Goal: Task Accomplishment & Management: Manage account settings

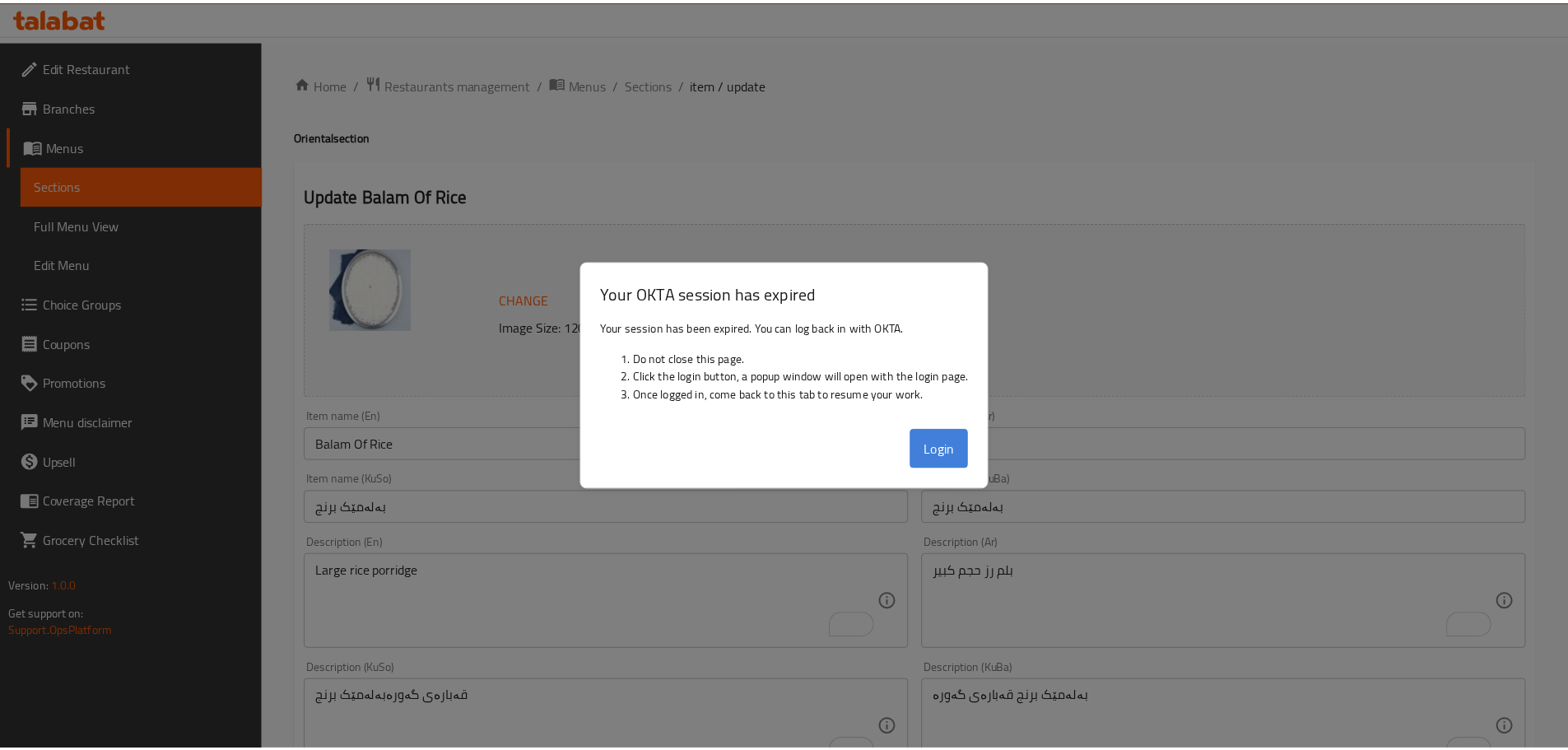
scroll to position [50, 0]
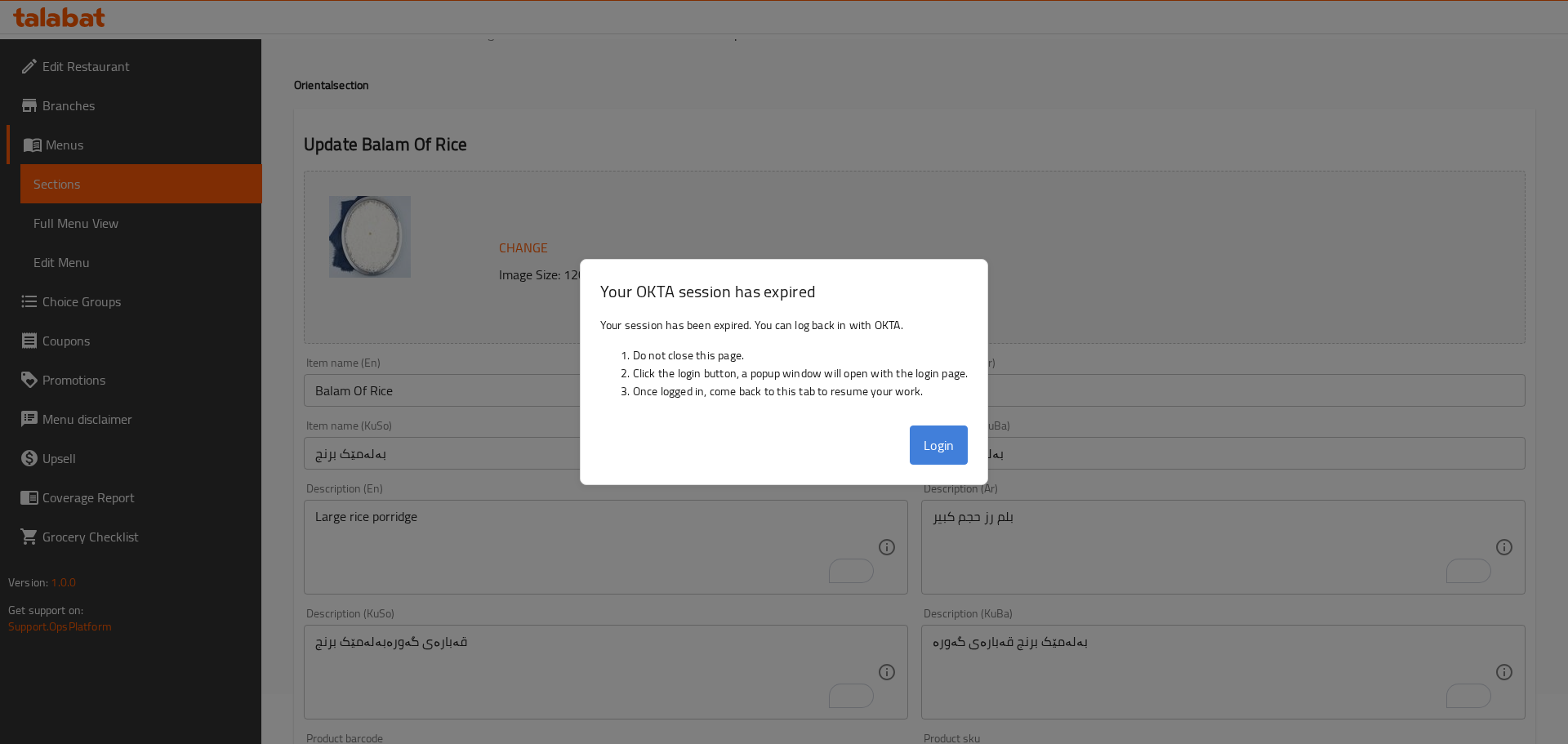
click at [934, 446] on button "Login" at bounding box center [939, 446] width 59 height 40
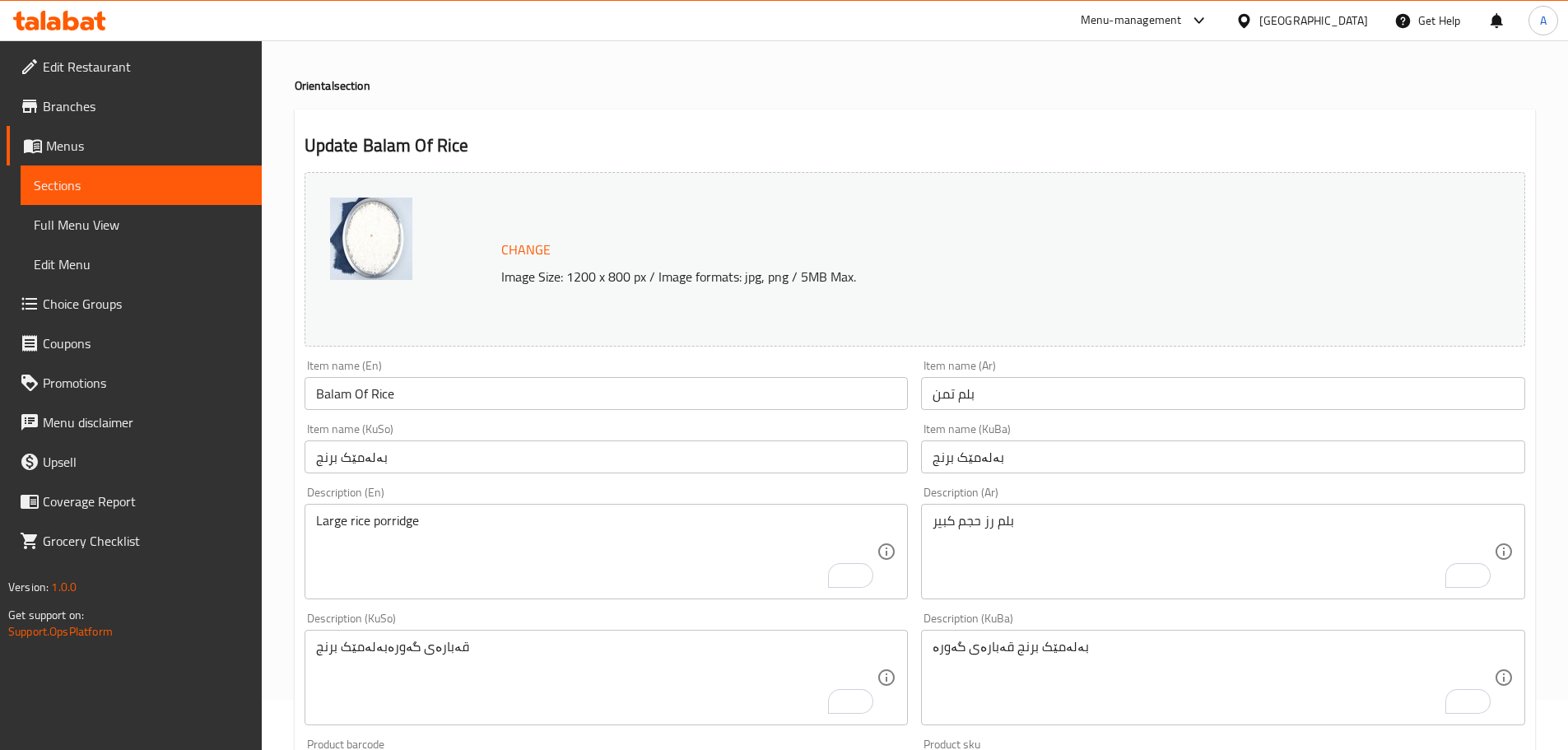
click at [74, 138] on span "Menus" at bounding box center [147, 146] width 202 height 20
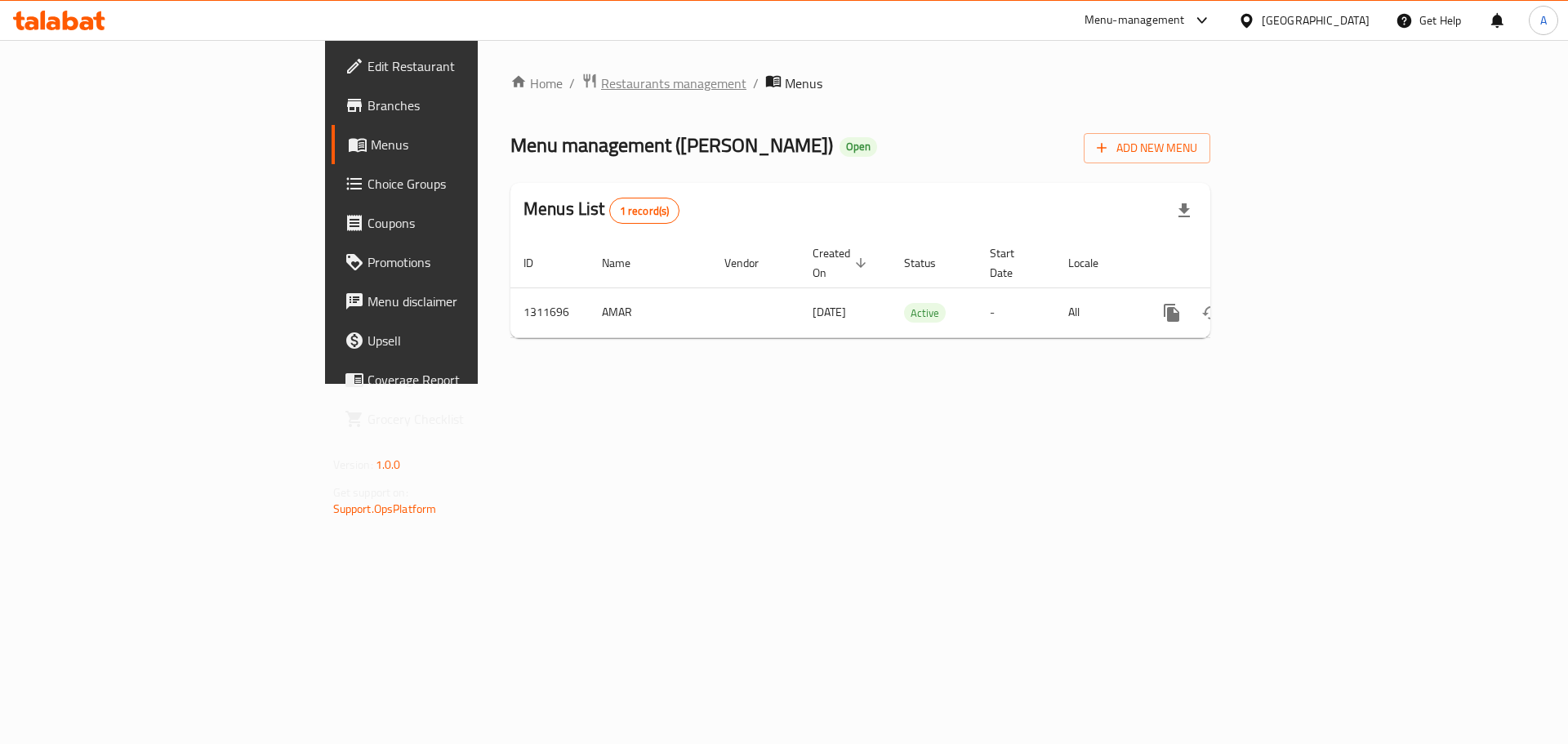
click at [602, 88] on span "Restaurants management" at bounding box center [674, 83] width 145 height 20
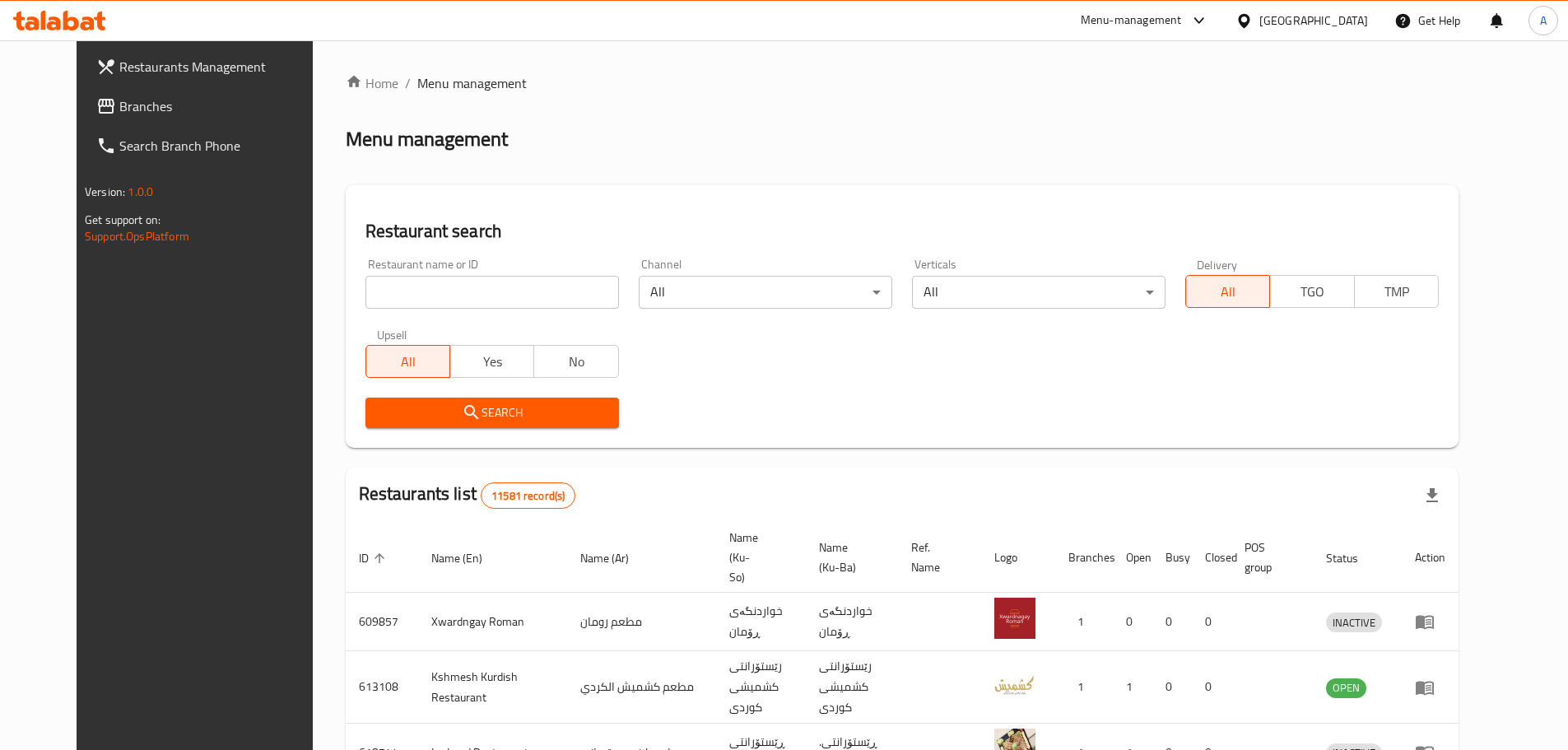
click at [421, 284] on input "search" at bounding box center [492, 292] width 253 height 33
paste input "[PERSON_NAME], AlBayaa"
click button "Search" at bounding box center [492, 412] width 253 height 30
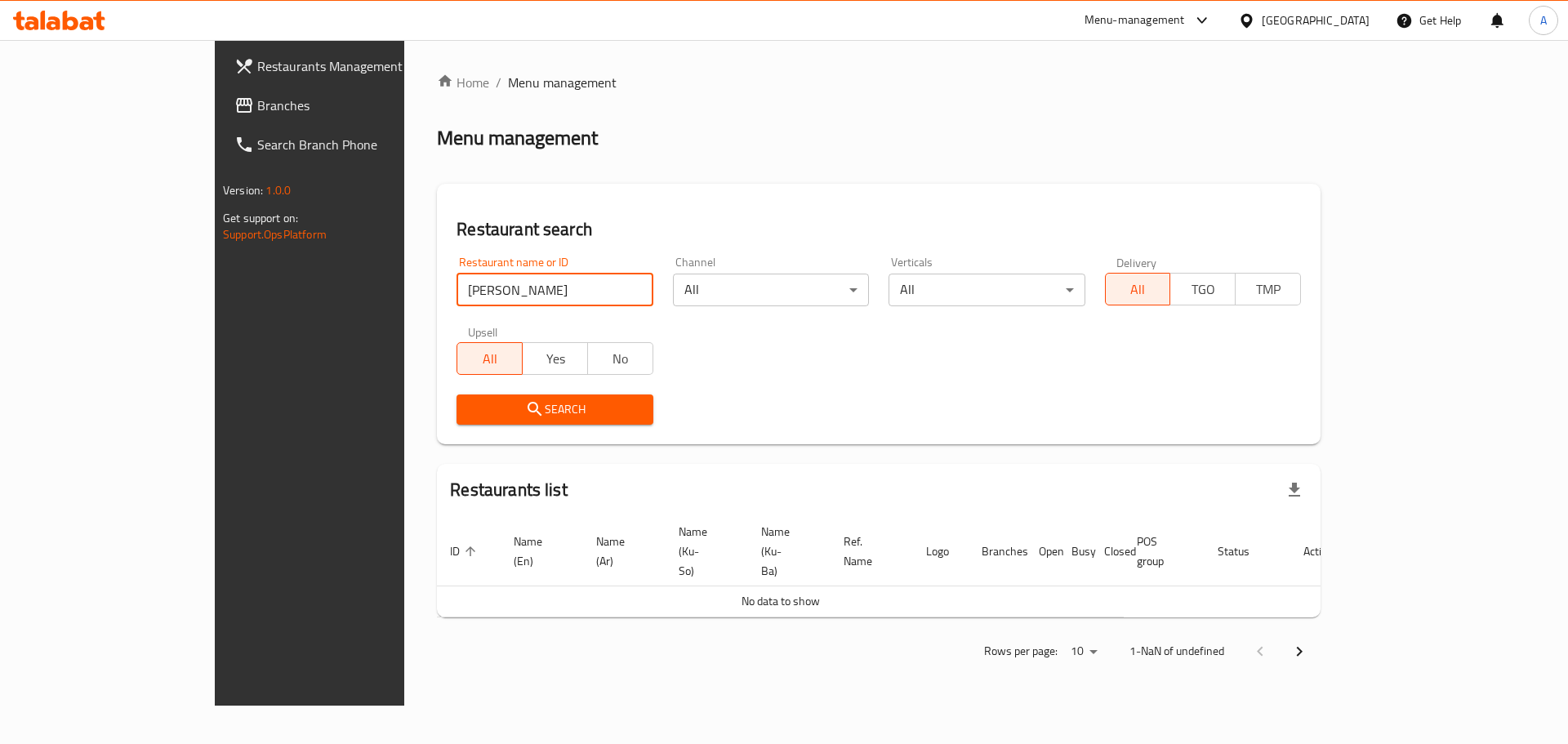
type input "[PERSON_NAME]"
click button "Search" at bounding box center [555, 409] width 196 height 30
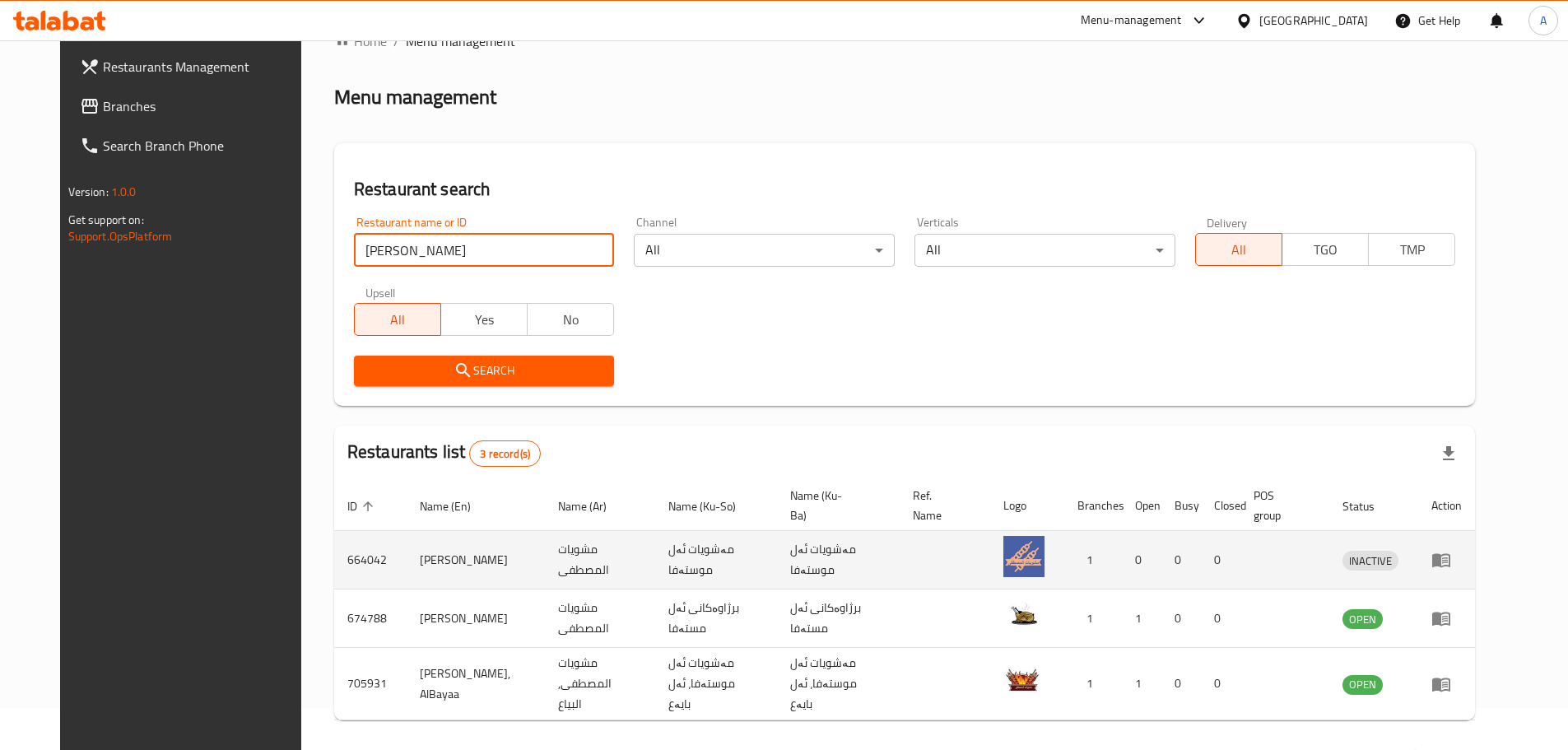
scroll to position [82, 0]
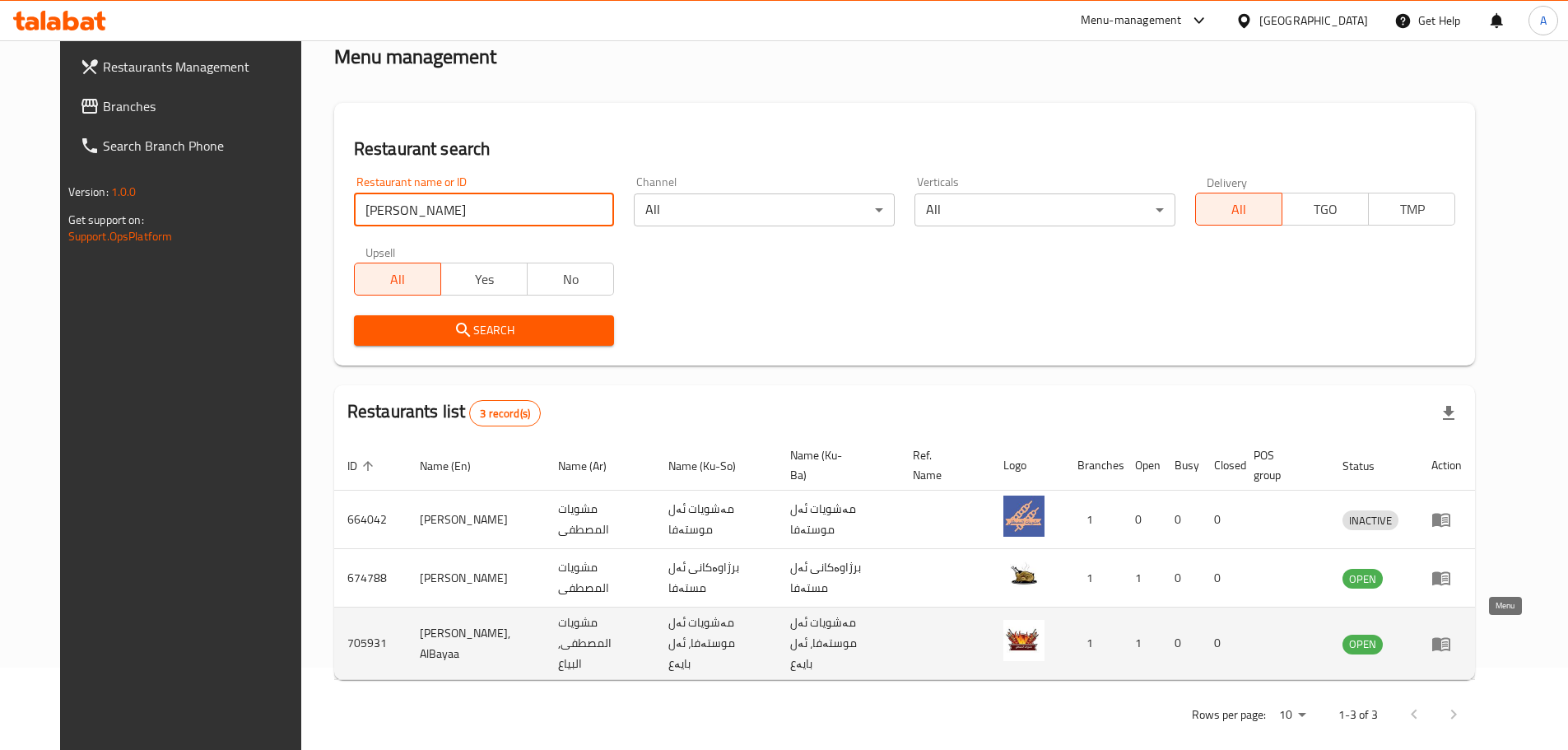
click at [1450, 638] on icon "enhanced table" at bounding box center [1441, 644] width 18 height 14
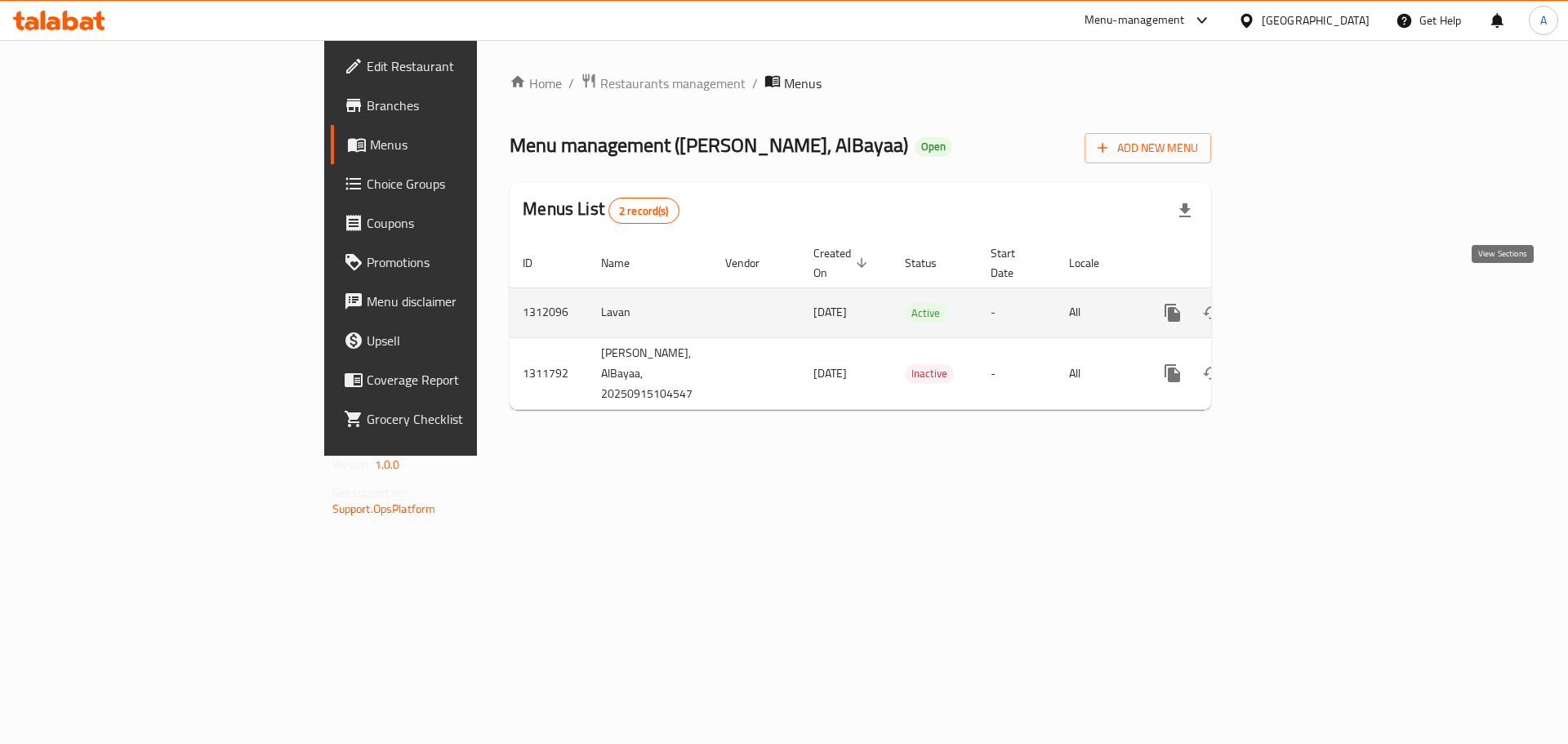
click at [1300, 303] on icon "enhanced table" at bounding box center [1290, 312] width 20 height 20
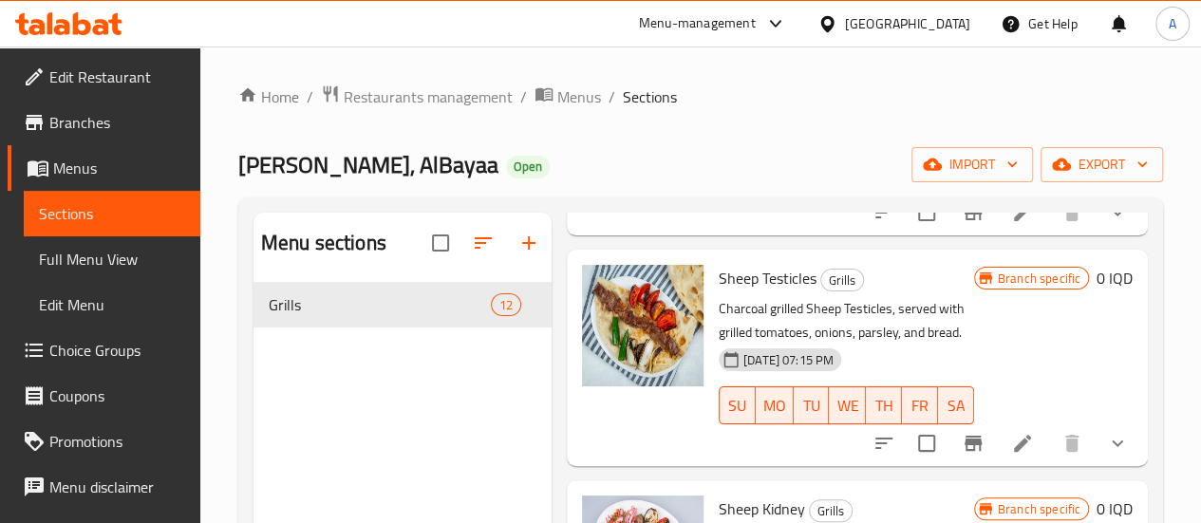
scroll to position [1671, 0]
